Goal: Task Accomplishment & Management: Complete application form

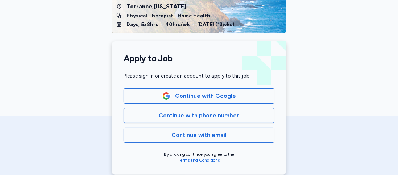
scroll to position [114, 0]
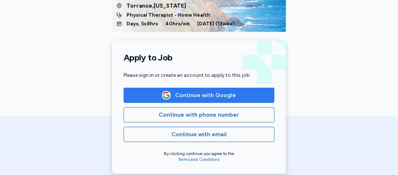
click at [158, 98] on span "Continue with Google" at bounding box center [199, 95] width 139 height 9
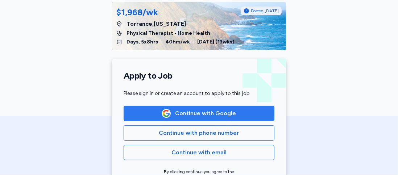
scroll to position [100, 0]
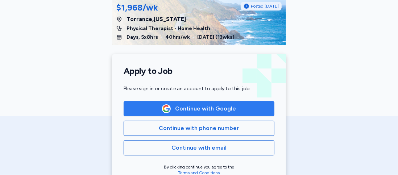
click at [140, 109] on span "Continue with Google" at bounding box center [199, 108] width 139 height 9
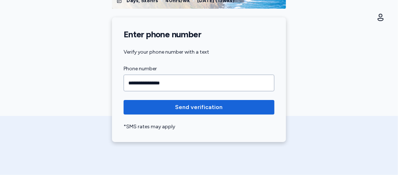
scroll to position [138, 0]
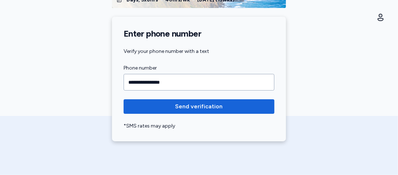
type input "**********"
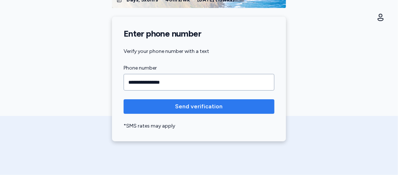
click at [216, 109] on span "Send verification" at bounding box center [200, 106] width 48 height 9
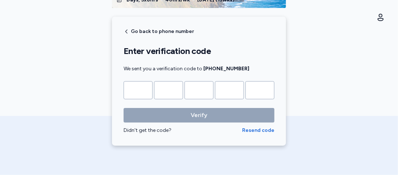
type input "*"
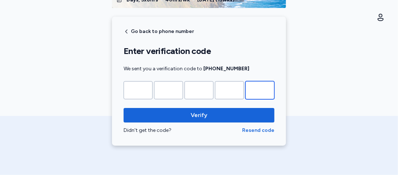
type input "*"
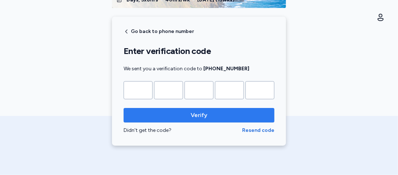
click at [216, 116] on span "Verify" at bounding box center [198, 115] width 139 height 9
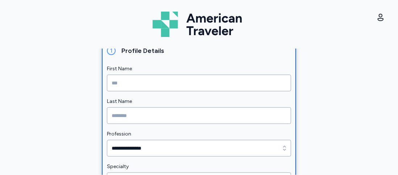
scroll to position [94, 0]
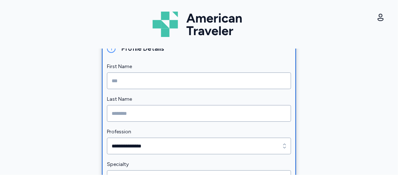
click at [200, 83] on input "First Name" at bounding box center [199, 81] width 184 height 17
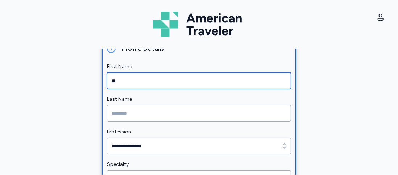
type input "*"
type input "*****"
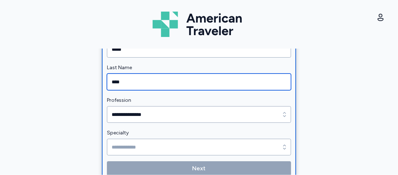
scroll to position [169, 0]
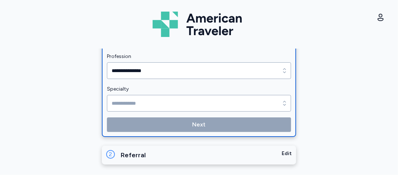
type input "****"
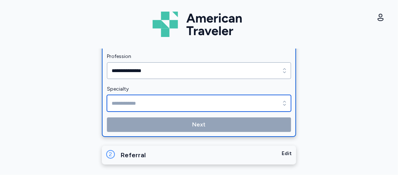
click at [283, 106] on icon "button" at bounding box center [284, 103] width 7 height 7
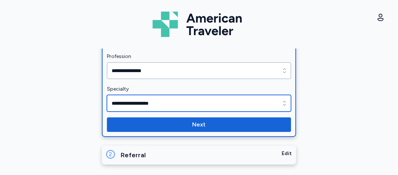
click at [191, 102] on input "**********" at bounding box center [199, 103] width 184 height 17
click at [281, 105] on icon "button" at bounding box center [284, 103] width 7 height 7
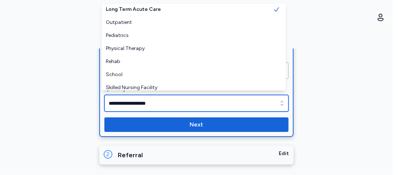
scroll to position [54, 0]
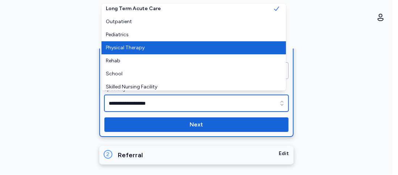
type input "**********"
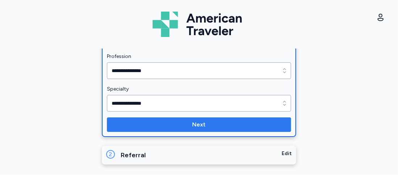
click at [213, 126] on span "Next" at bounding box center [199, 124] width 173 height 9
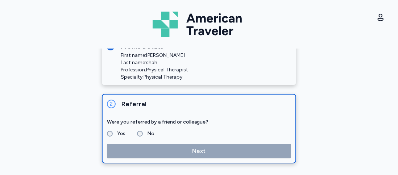
scroll to position [94, 0]
click at [143, 135] on label "No" at bounding box center [149, 134] width 12 height 9
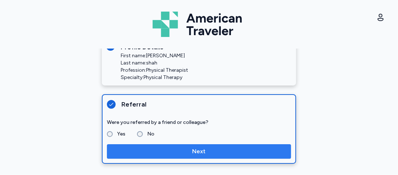
click at [199, 155] on span "Next" at bounding box center [199, 151] width 13 height 9
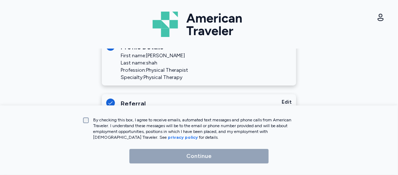
click at [89, 123] on label "By checking this box, I agree to receive emails, automated text messages and ph…" at bounding box center [196, 128] width 215 height 23
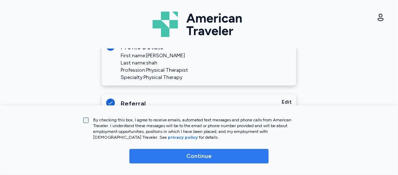
click at [209, 161] on button "Continue" at bounding box center [198, 156] width 139 height 15
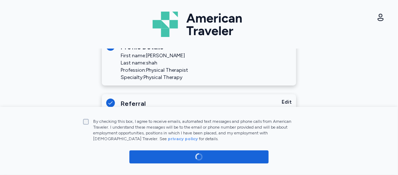
scroll to position [119, 0]
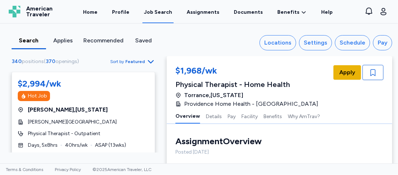
click at [343, 75] on span "Apply" at bounding box center [347, 72] width 16 height 9
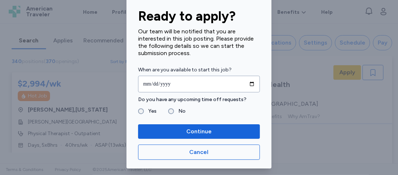
scroll to position [34, 0]
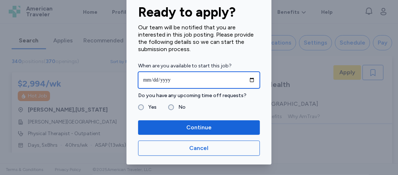
click at [255, 82] on input "date" at bounding box center [199, 80] width 122 height 17
click at [183, 82] on input "date" at bounding box center [199, 80] width 122 height 17
click at [250, 81] on input "date" at bounding box center [199, 80] width 122 height 17
type input "**********"
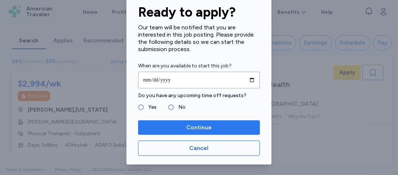
click at [182, 133] on button "Continue" at bounding box center [199, 127] width 122 height 15
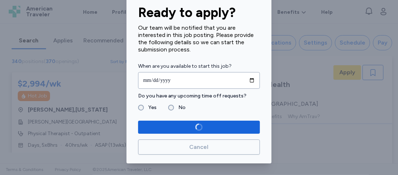
scroll to position [33, 0]
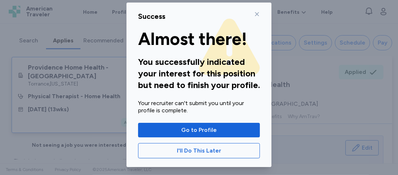
scroll to position [12, 0]
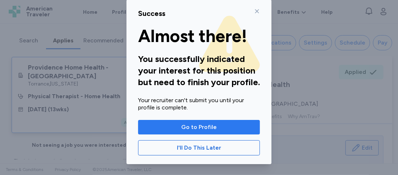
click at [200, 129] on span "Go to Profile" at bounding box center [199, 127] width 36 height 9
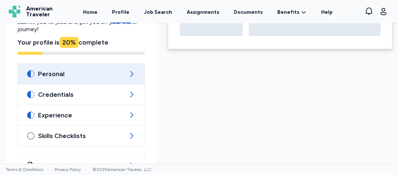
scroll to position [106, 0]
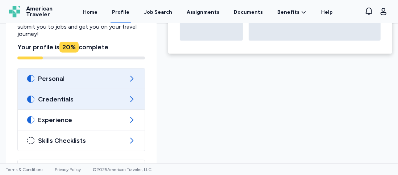
click at [108, 100] on span "Credentials" at bounding box center [81, 99] width 86 height 9
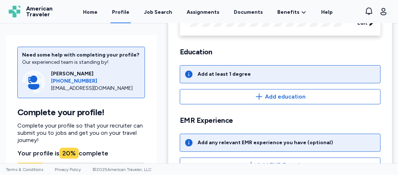
scroll to position [87, 0]
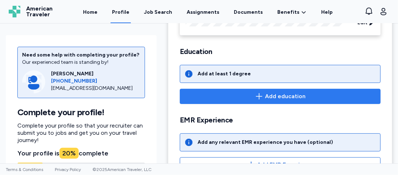
click at [270, 98] on span "Add education" at bounding box center [285, 96] width 41 height 9
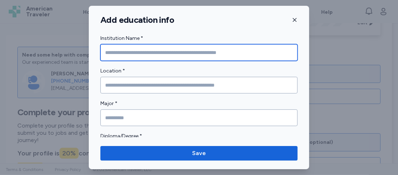
click at [172, 53] on input "Institution Name *" at bounding box center [198, 52] width 197 height 17
type input "**********"
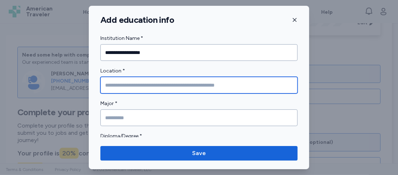
click at [112, 88] on input "Location *" at bounding box center [198, 85] width 197 height 17
type input "**********"
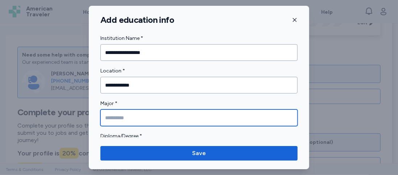
click at [170, 120] on input "Major *" at bounding box center [198, 118] width 197 height 17
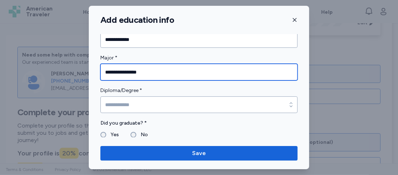
scroll to position [48, 0]
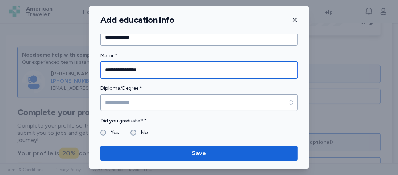
type input "**********"
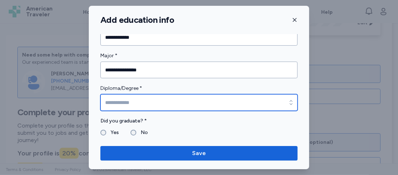
click at [110, 102] on input "Diploma/Degree *" at bounding box center [198, 102] width 197 height 17
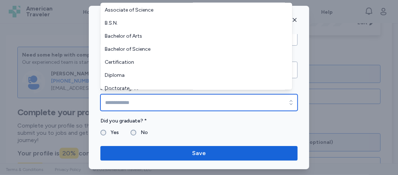
scroll to position [38, 0]
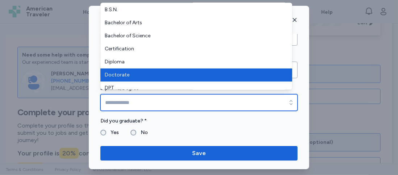
type input "*********"
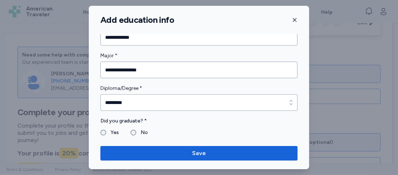
click at [100, 134] on div "Yes" at bounding box center [109, 132] width 18 height 9
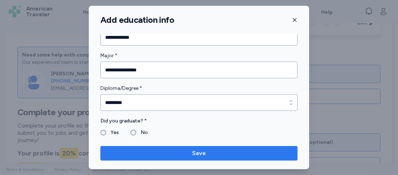
click at [156, 153] on span "Save" at bounding box center [199, 153] width 186 height 9
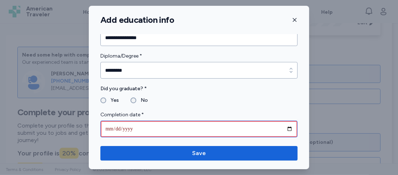
click at [128, 130] on input "date" at bounding box center [198, 129] width 197 height 17
click at [107, 129] on input "date" at bounding box center [198, 129] width 197 height 17
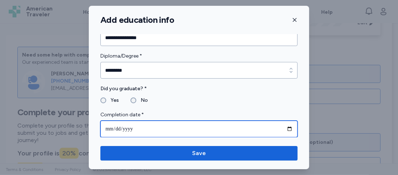
type input "**********"
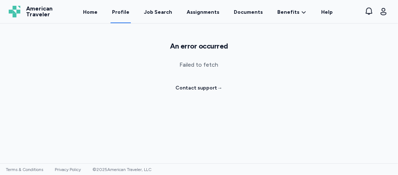
scroll to position [0, 0]
click at [210, 87] on link "Contact support →" at bounding box center [199, 88] width 47 height 7
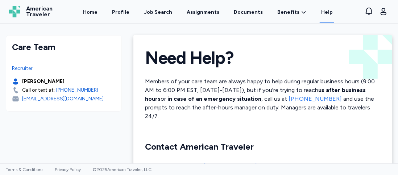
scroll to position [53, 0]
